Goal: Task Accomplishment & Management: Manage account settings

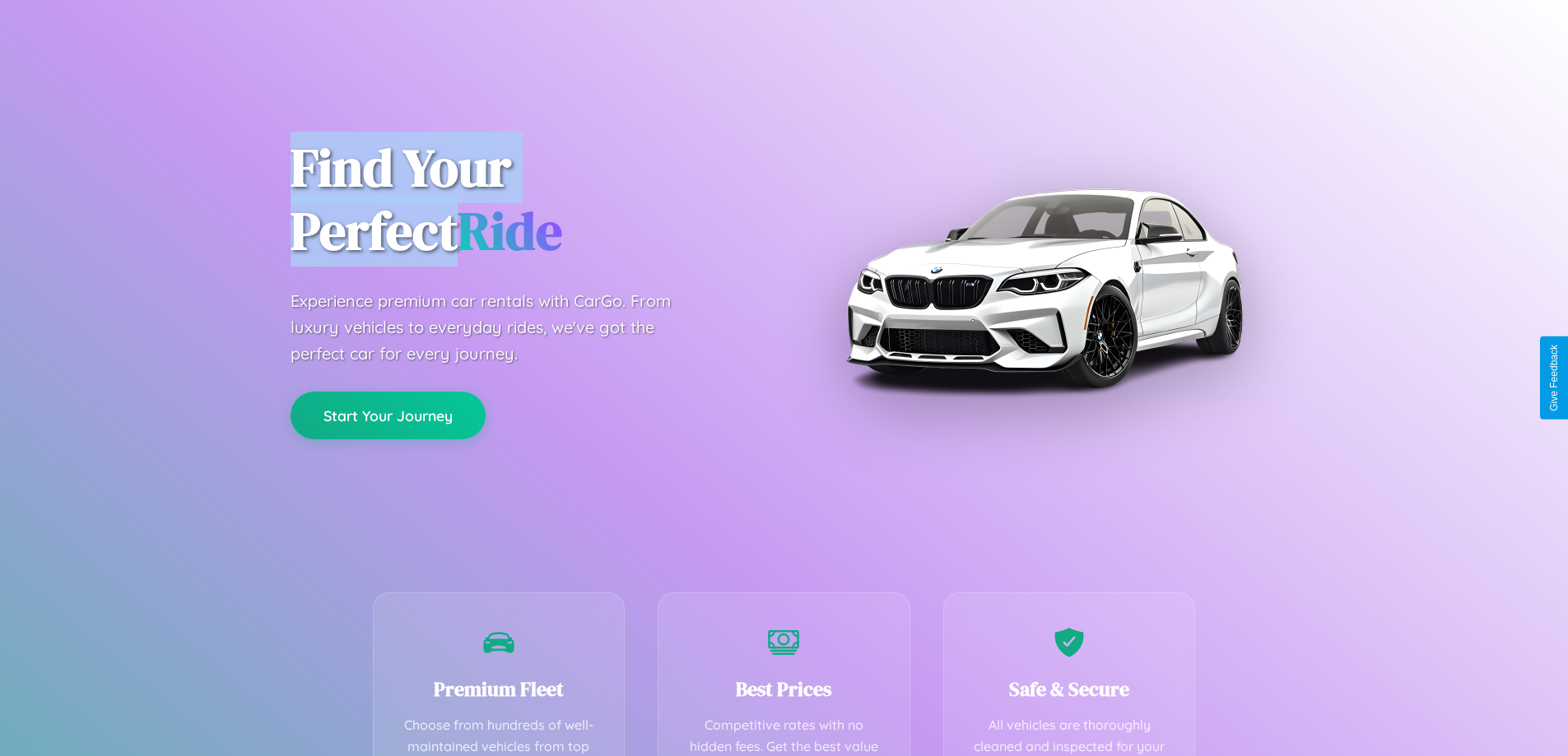
scroll to position [480, 0]
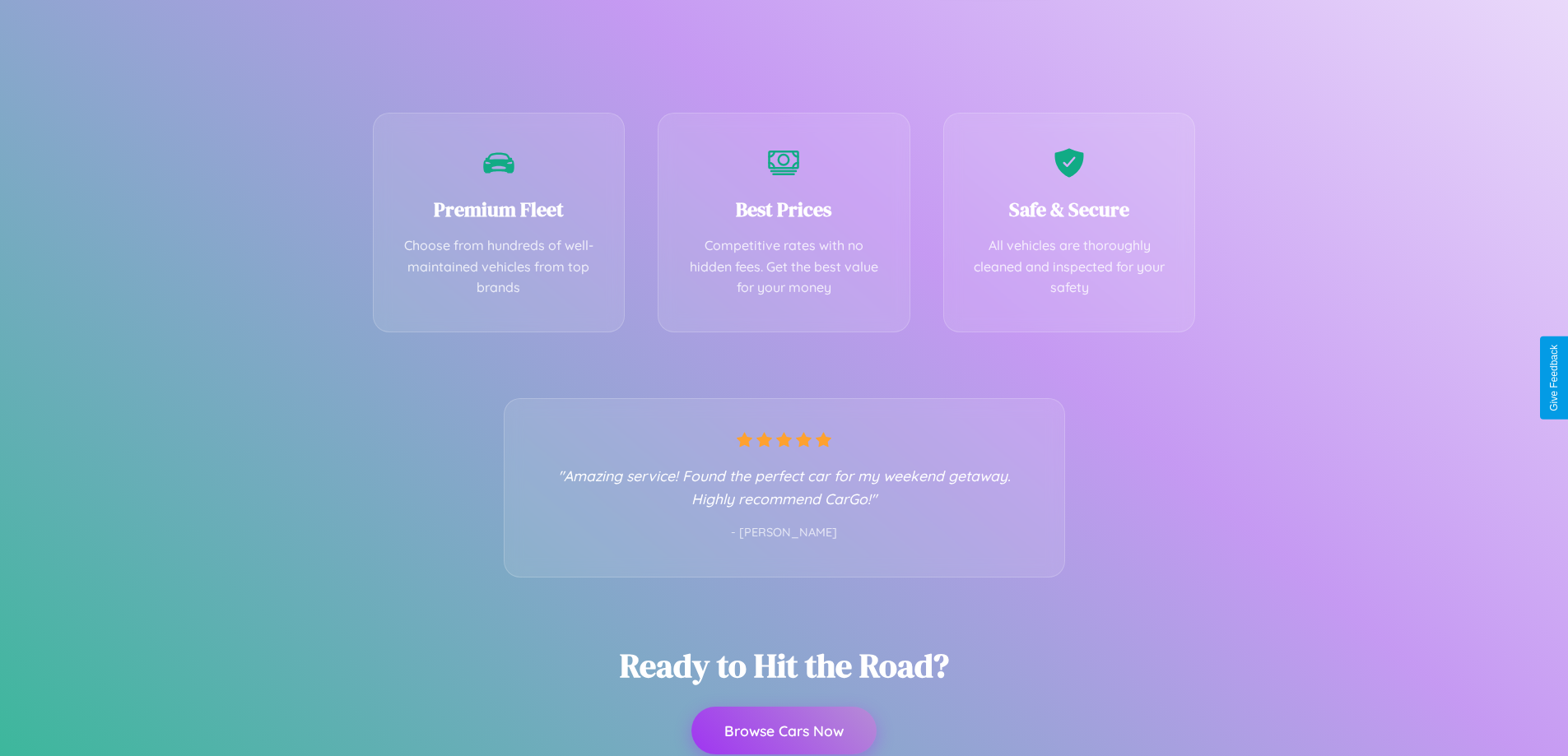
click at [784, 733] on button "Browse Cars Now" at bounding box center [784, 730] width 185 height 48
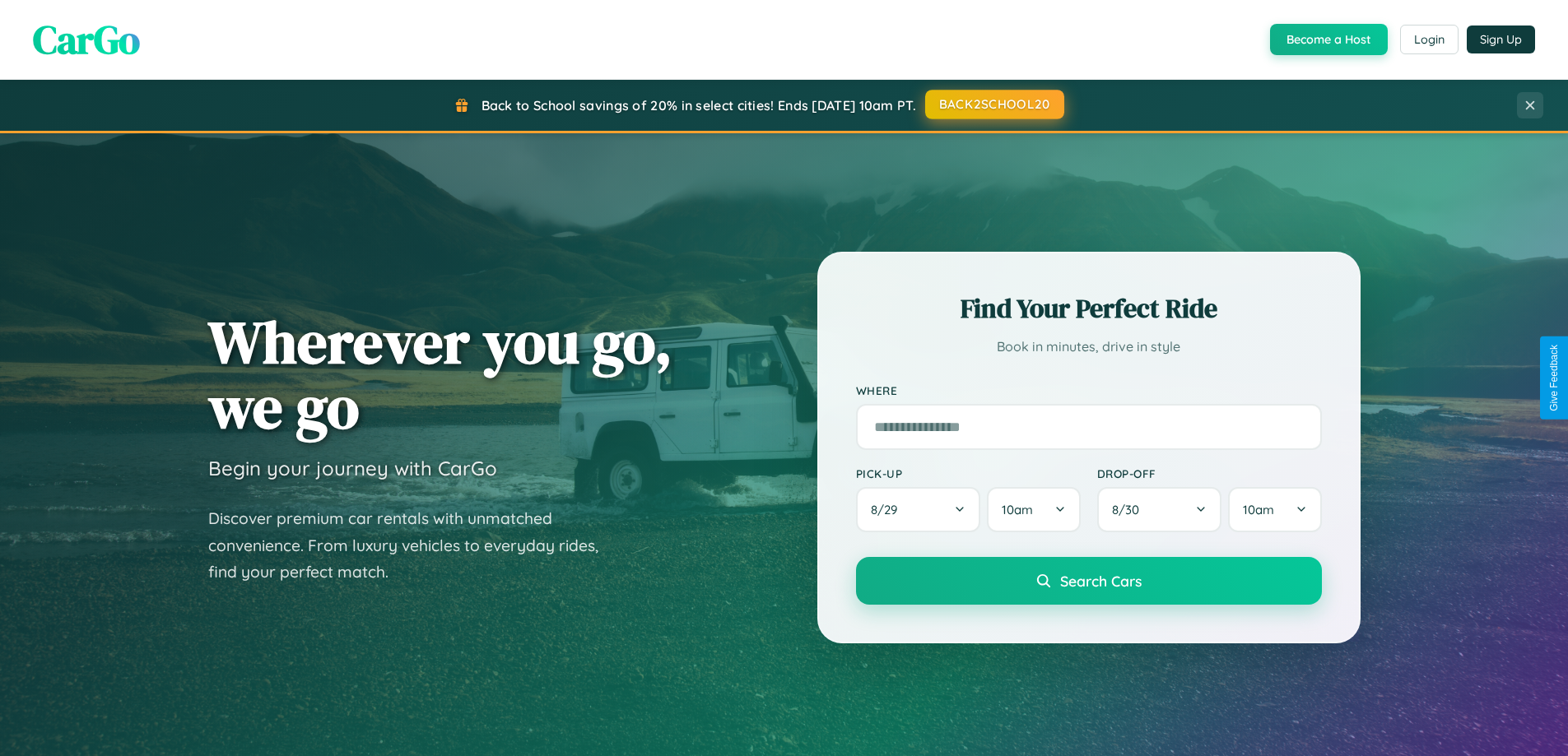
click at [994, 105] on button "BACK2SCHOOL20" at bounding box center [995, 104] width 140 height 30
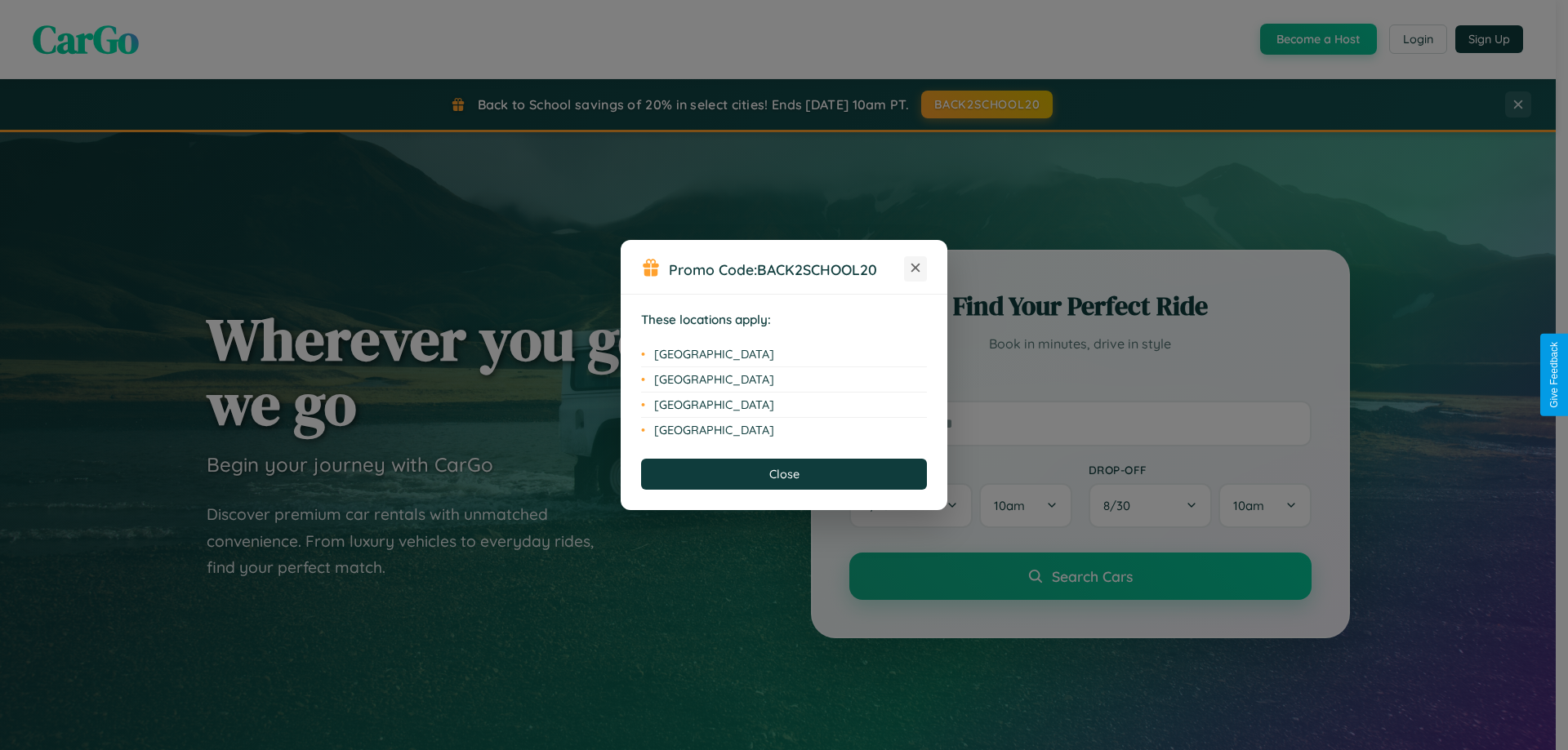
click at [915, 269] on icon at bounding box center [915, 268] width 9 height 9
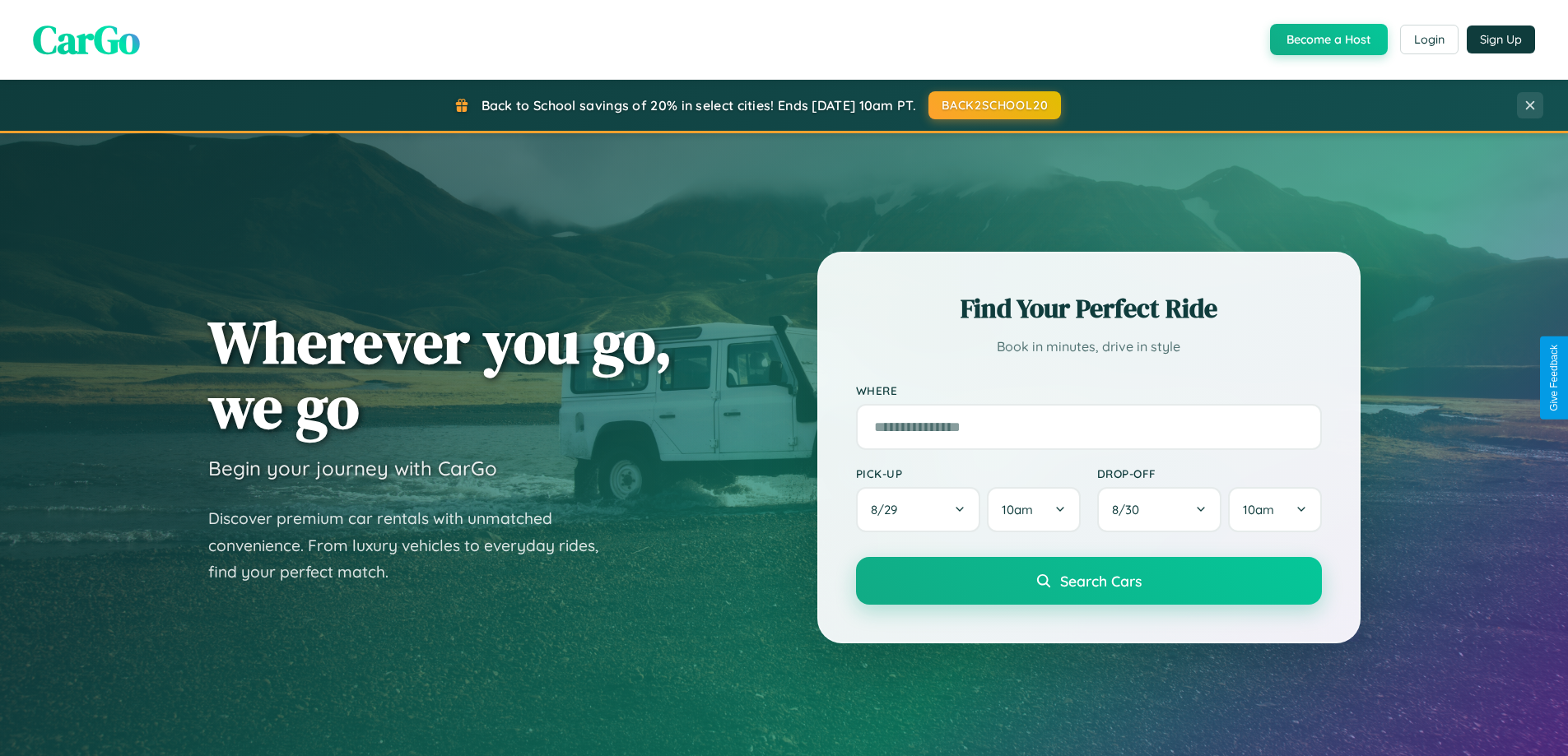
scroll to position [1132, 0]
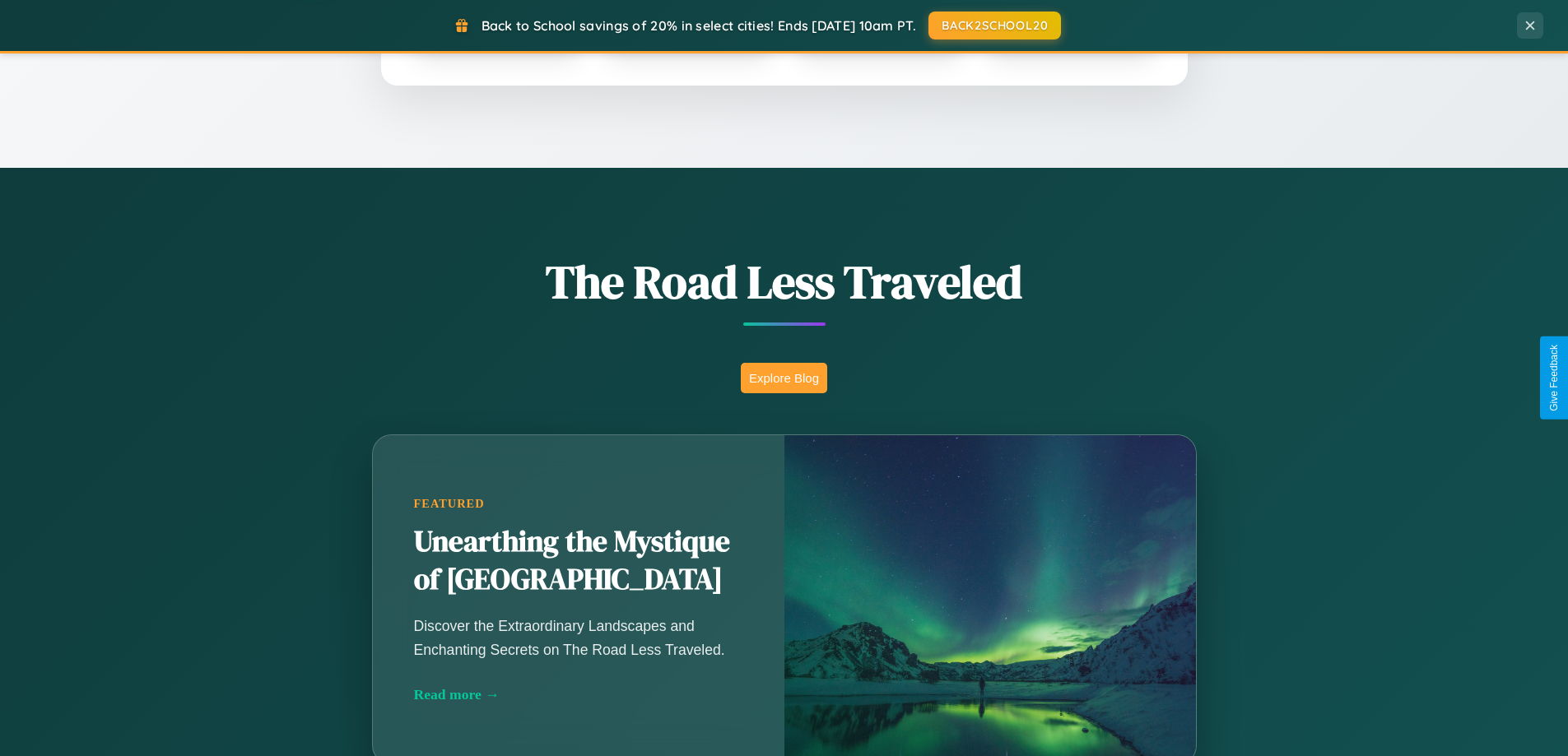
click at [784, 378] on button "Explore Blog" at bounding box center [784, 378] width 86 height 31
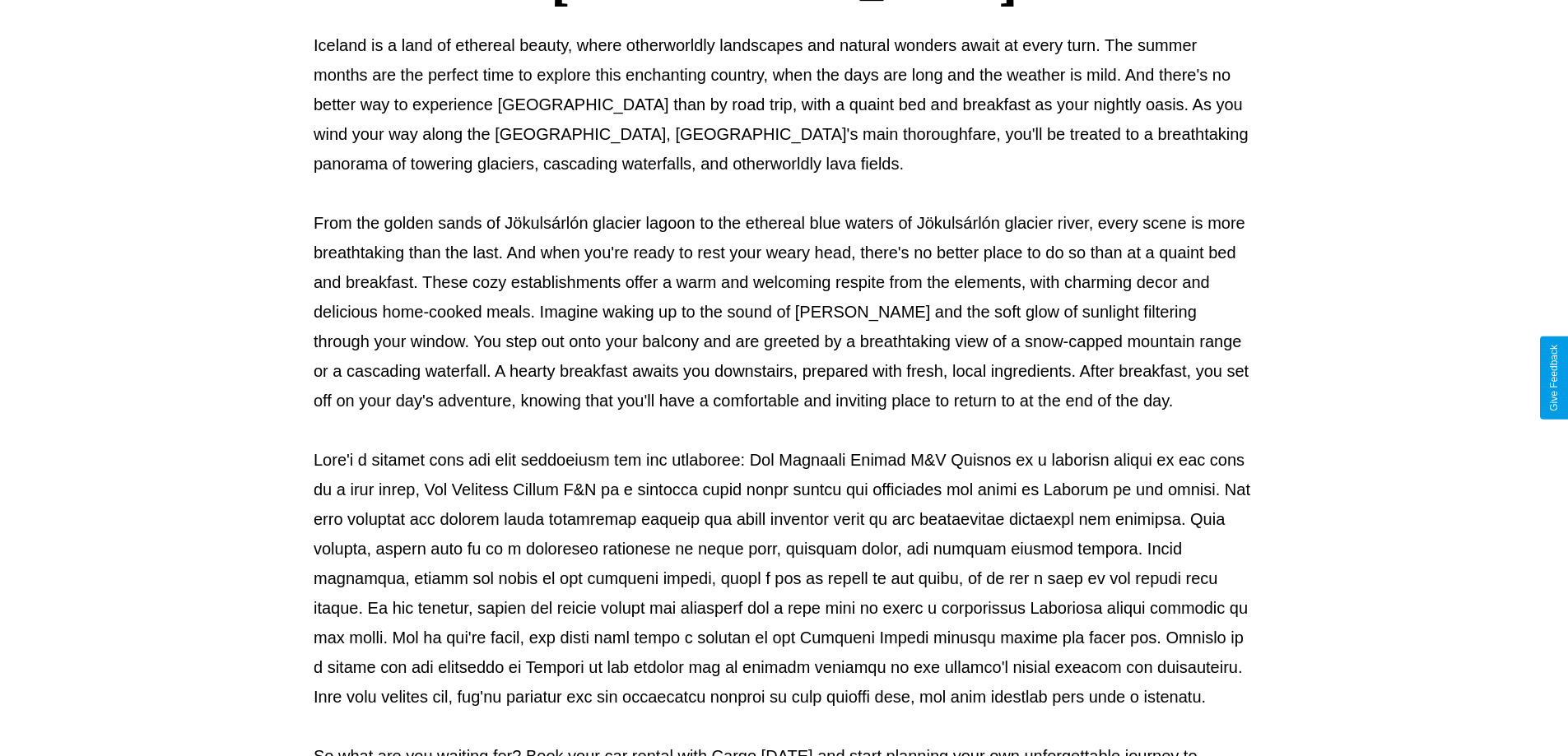
scroll to position [533, 0]
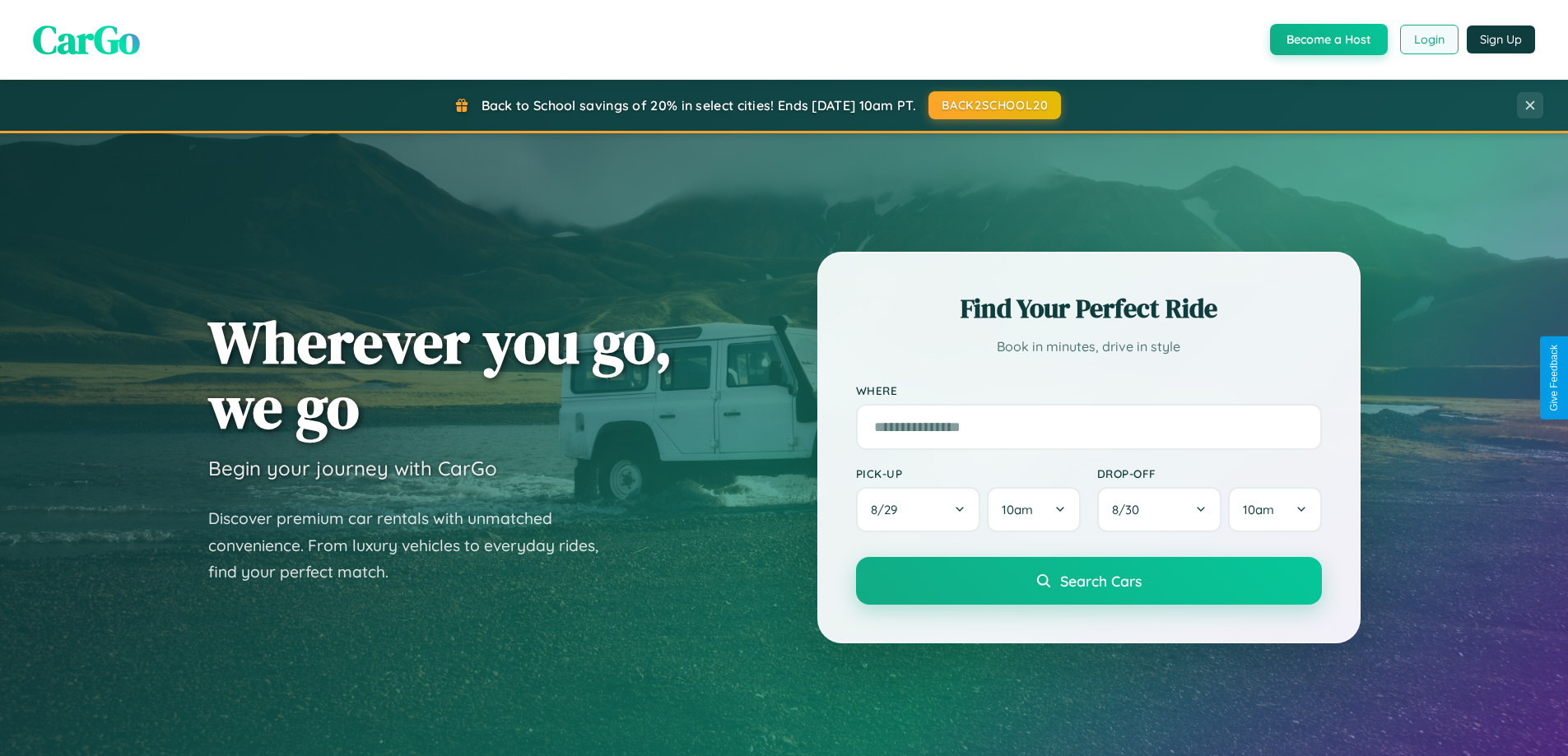
click at [1428, 40] on button "Login" at bounding box center [1428, 39] width 59 height 30
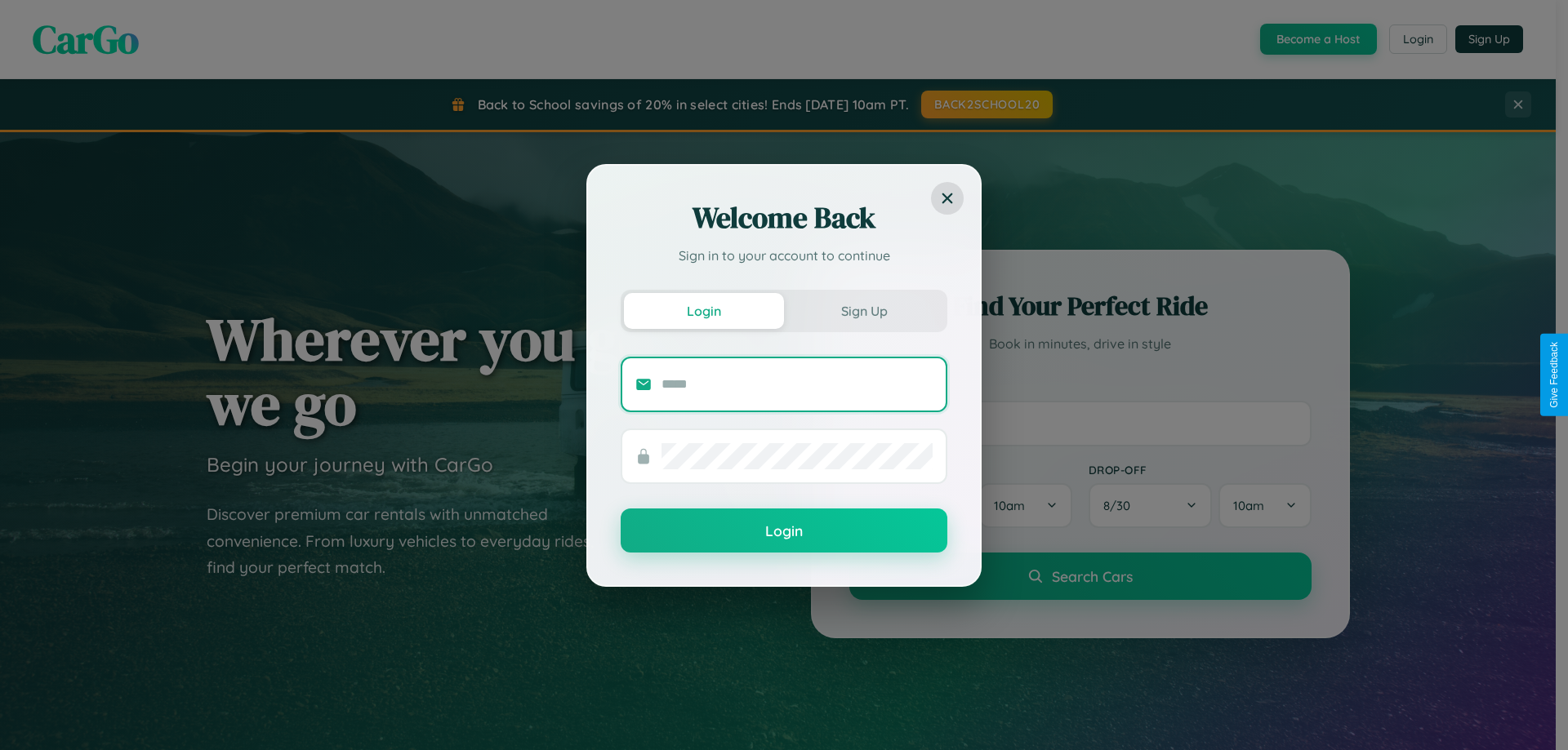
click at [797, 384] on input "text" at bounding box center [797, 384] width 271 height 26
type input "**********"
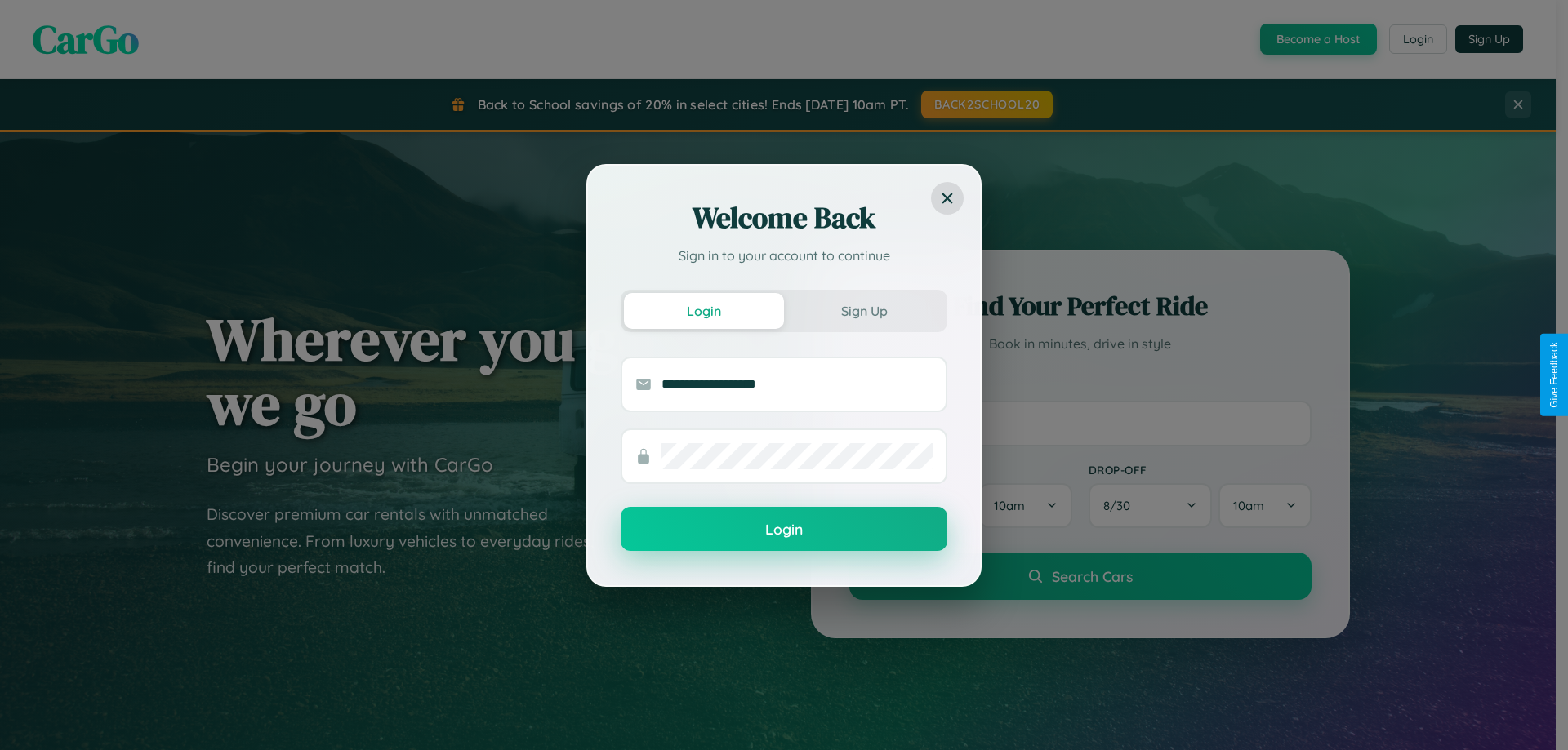
click at [784, 529] on button "Login" at bounding box center [784, 529] width 327 height 44
